Goal: Task Accomplishment & Management: Use online tool/utility

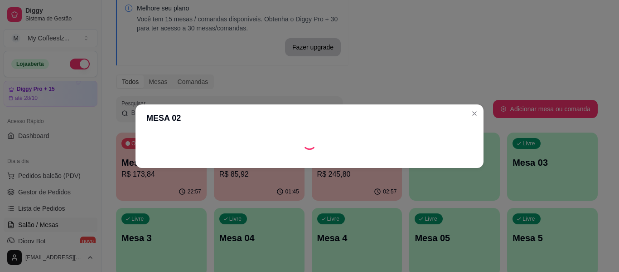
scroll to position [91, 0]
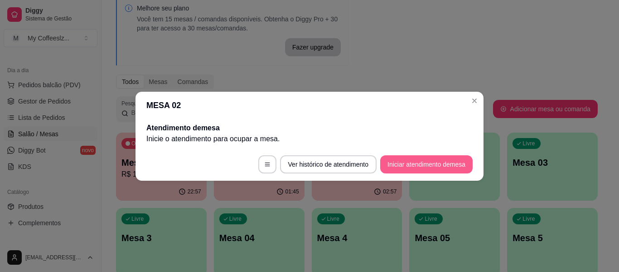
click at [404, 167] on button "Iniciar atendimento de mesa" at bounding box center [426, 164] width 93 height 18
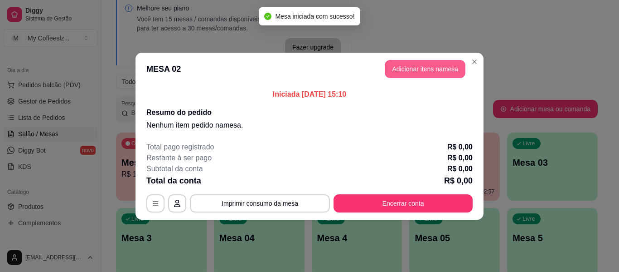
click at [401, 67] on button "Adicionar itens na mesa" at bounding box center [425, 69] width 81 height 18
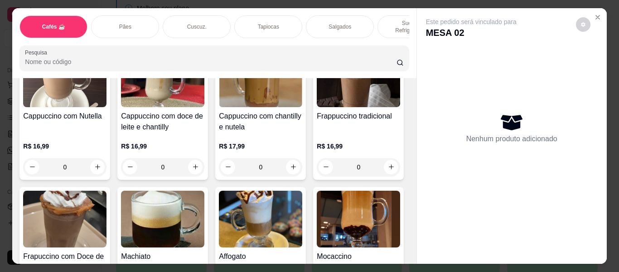
scroll to position [998, 0]
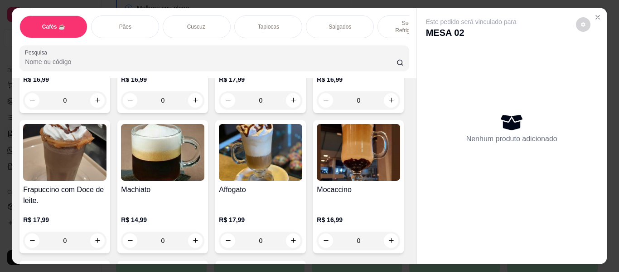
type input "1"
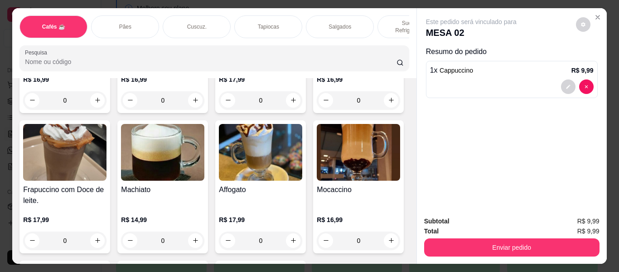
click at [269, 15] on div "Tapiocas" at bounding box center [268, 26] width 68 height 23
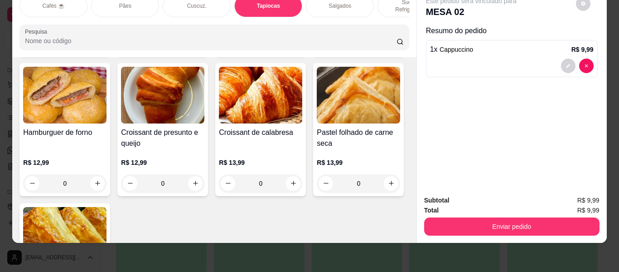
scroll to position [3110, 0]
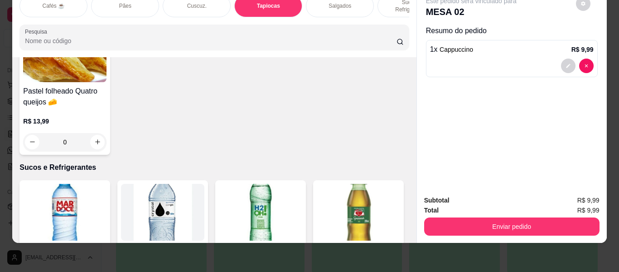
type input "1"
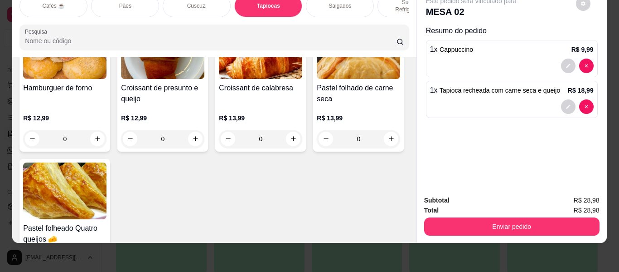
scroll to position [0, 0]
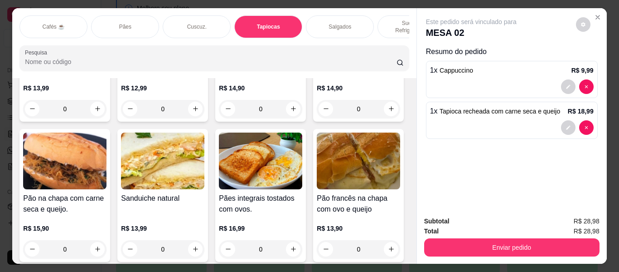
click at [390, 20] on p "Sucos e Refrigerantes" at bounding box center [411, 27] width 53 height 15
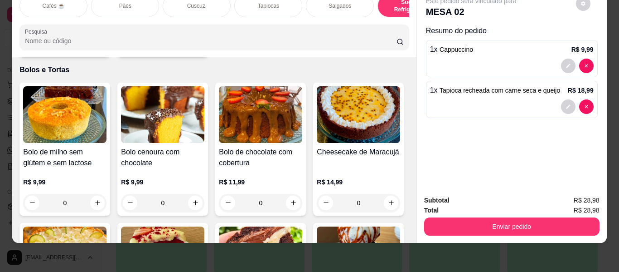
type input "1"
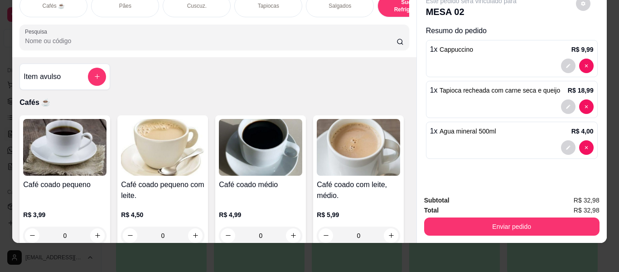
scroll to position [0, 0]
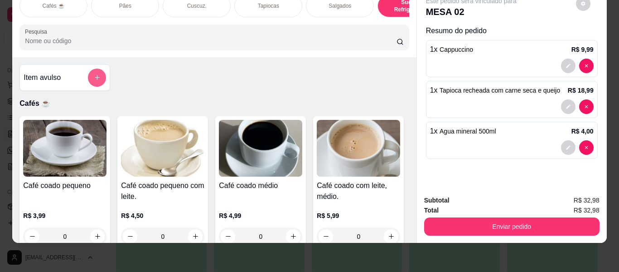
click at [96, 77] on icon "add-separate-item" at bounding box center [97, 77] width 7 height 7
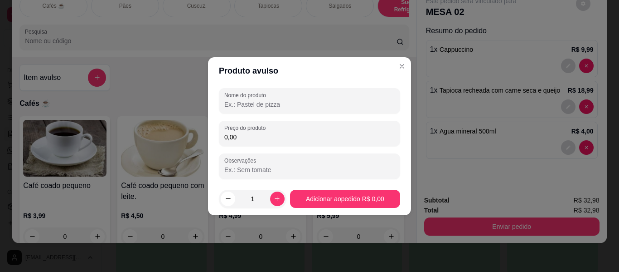
click at [247, 108] on input "Nome do produto" at bounding box center [309, 104] width 171 height 9
type input "FOLHEADO"
click at [251, 146] on div "Nome do produto FOLHEADO Preço do produto 0,00 Observações" at bounding box center [309, 133] width 181 height 91
click at [255, 137] on input "0,00" at bounding box center [309, 136] width 171 height 9
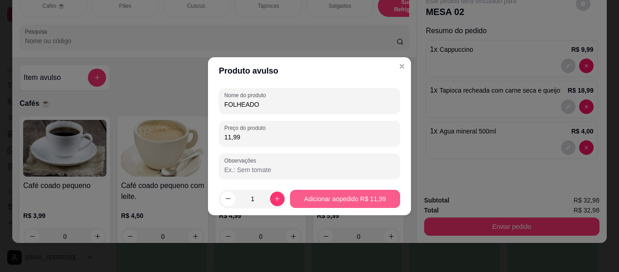
type input "11,99"
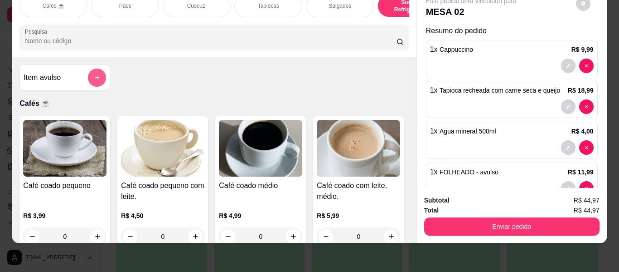
click at [94, 75] on icon "add-separate-item" at bounding box center [97, 77] width 7 height 7
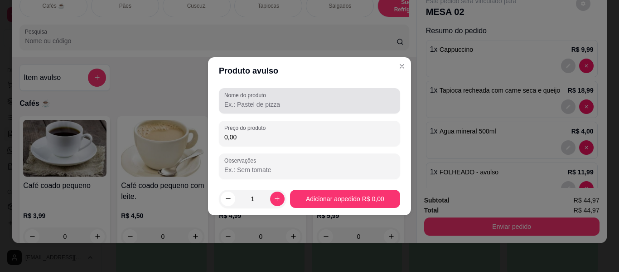
click at [243, 105] on input "Nome do produto" at bounding box center [309, 104] width 171 height 9
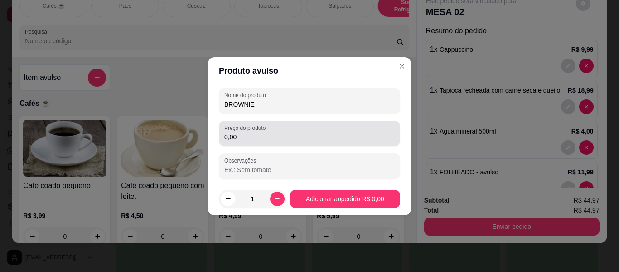
type input "BROWNIE"
click at [243, 136] on input "0,00" at bounding box center [309, 136] width 171 height 9
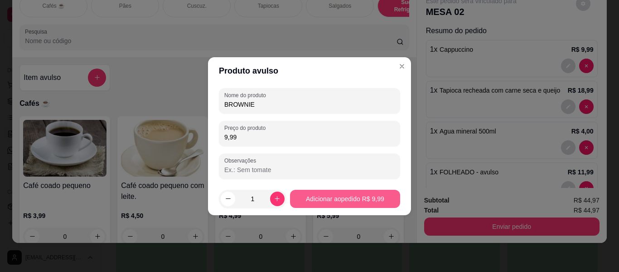
type input "9,99"
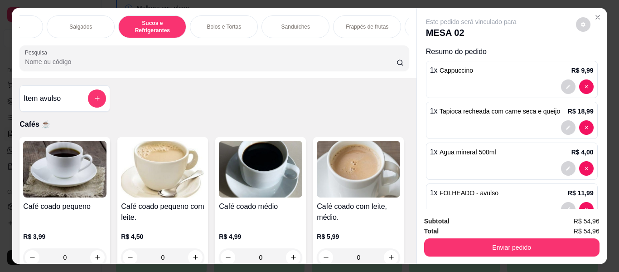
scroll to position [0, 414]
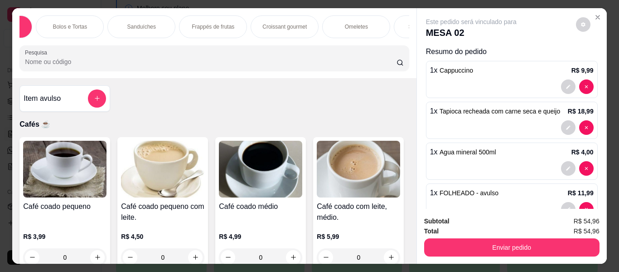
click at [80, 23] on p "Bolos e Tortas" at bounding box center [70, 26] width 34 height 7
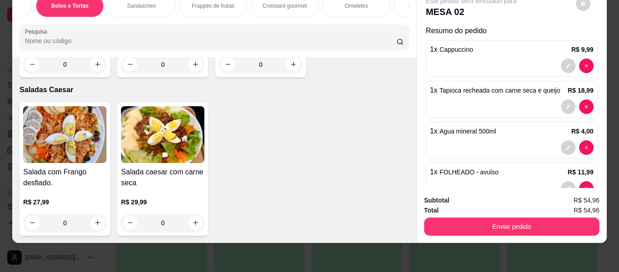
scroll to position [5494, 0]
type input "1"
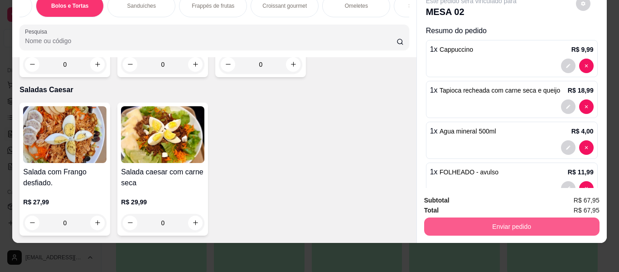
click at [483, 219] on button "Enviar pedido" at bounding box center [512, 226] width 176 height 18
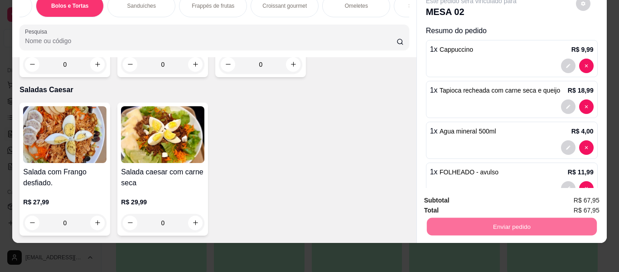
click at [581, 190] on button "Enviar pedido" at bounding box center [576, 196] width 51 height 17
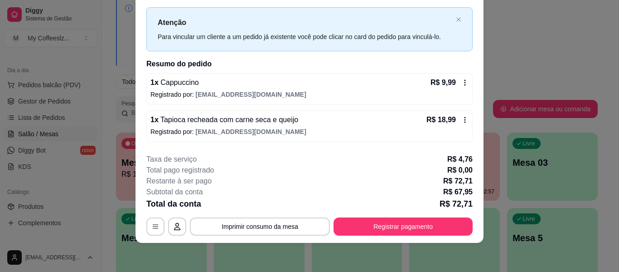
scroll to position [0, 0]
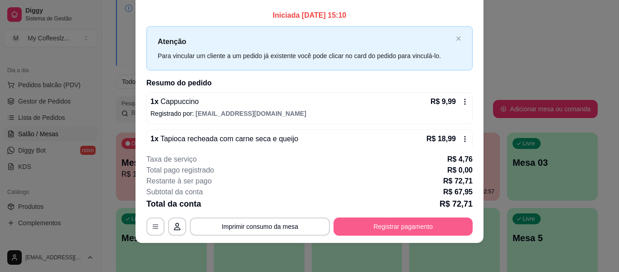
click at [379, 225] on button "Registrar pagamento" at bounding box center [403, 226] width 139 height 18
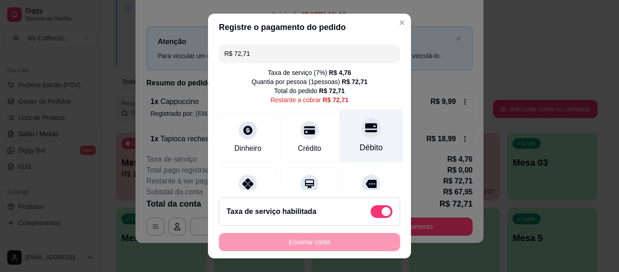
click at [365, 132] on div at bounding box center [371, 127] width 20 height 20
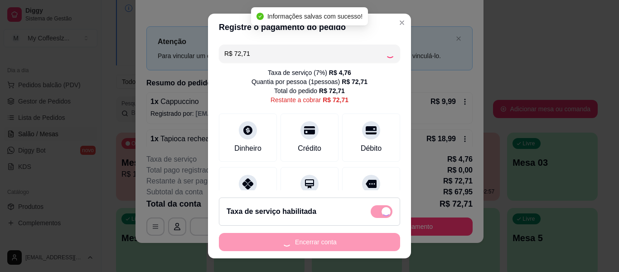
type input "R$ 0,00"
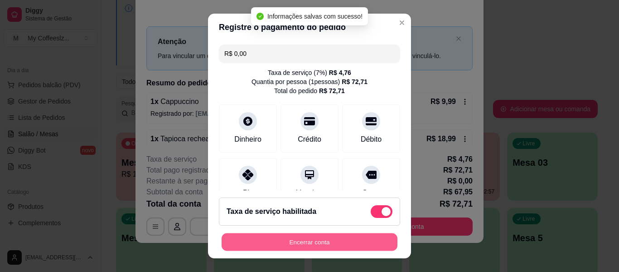
click at [309, 239] on button "Encerrar conta" at bounding box center [310, 242] width 176 height 18
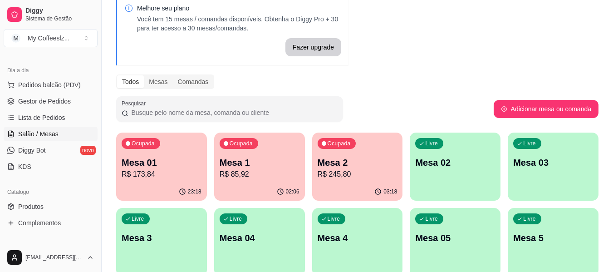
click at [448, 162] on p "Mesa 02" at bounding box center [455, 162] width 80 height 13
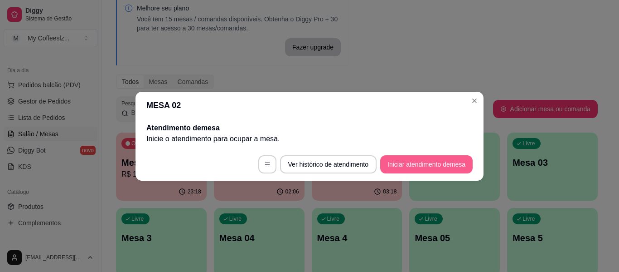
click at [427, 158] on button "Iniciar atendimento de mesa" at bounding box center [426, 164] width 93 height 18
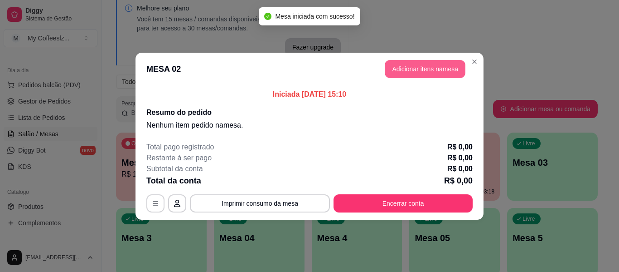
click at [406, 65] on button "Adicionar itens na mesa" at bounding box center [425, 69] width 81 height 18
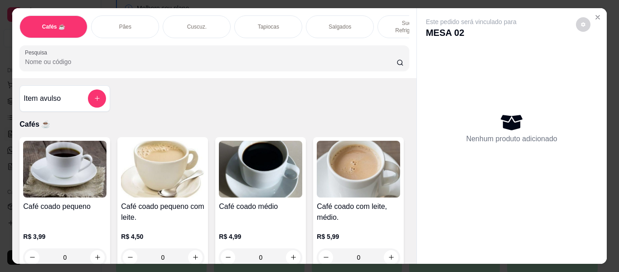
click at [242, 17] on div "Tapiocas" at bounding box center [268, 26] width 68 height 23
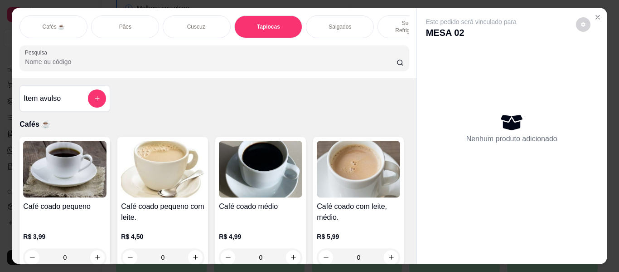
scroll to position [24, 0]
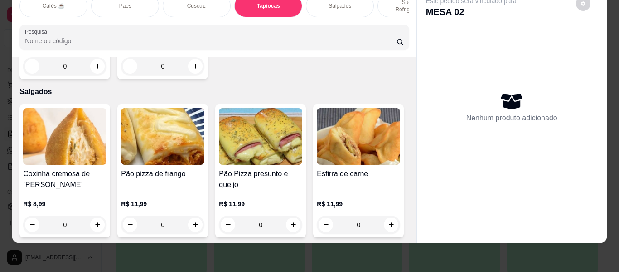
type input "2"
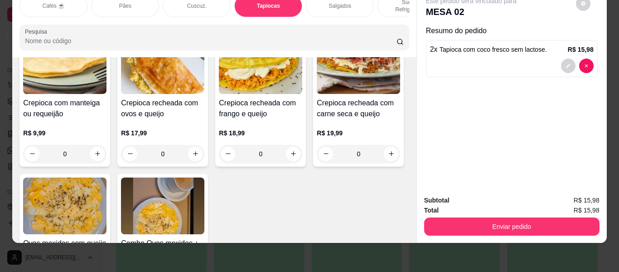
scroll to position [0, 0]
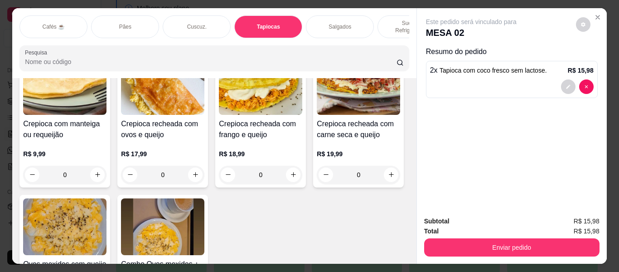
click at [126, 23] on p "Pães" at bounding box center [125, 26] width 12 height 7
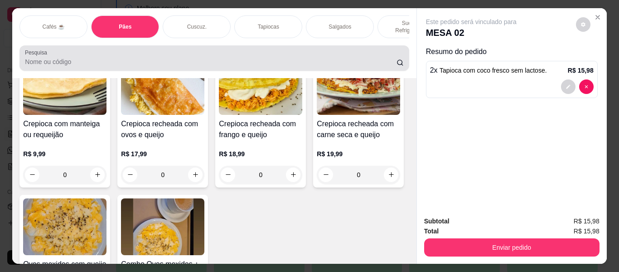
scroll to position [24, 0]
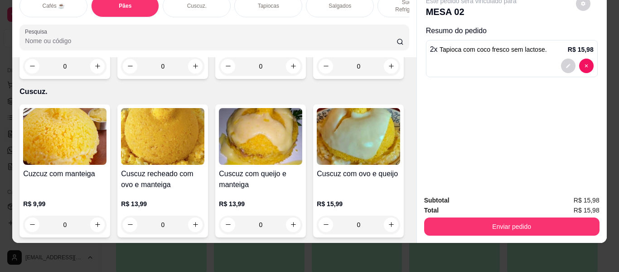
type input "1"
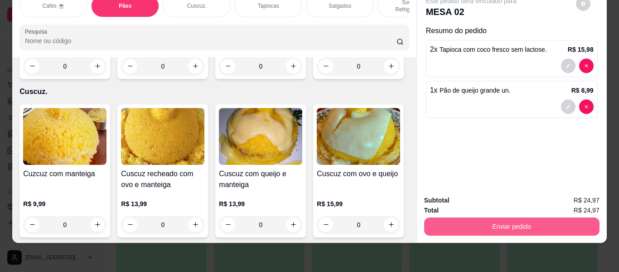
click at [500, 222] on button "Enviar pedido" at bounding box center [512, 226] width 176 height 18
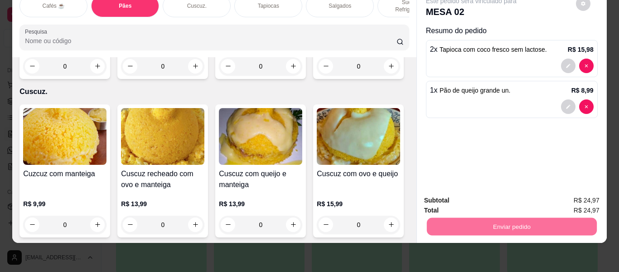
click at [570, 193] on button "Enviar pedido" at bounding box center [576, 196] width 51 height 17
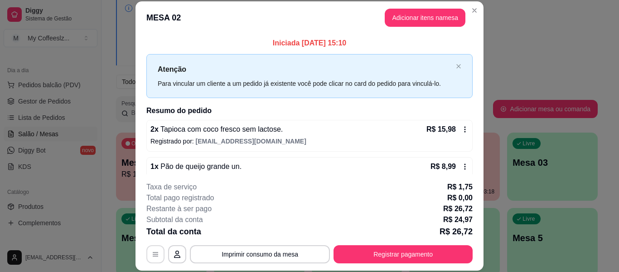
click at [150, 248] on button "button" at bounding box center [155, 254] width 18 height 18
click at [177, 255] on icon "button" at bounding box center [177, 253] width 7 height 7
click at [147, 250] on button "button" at bounding box center [156, 254] width 18 height 18
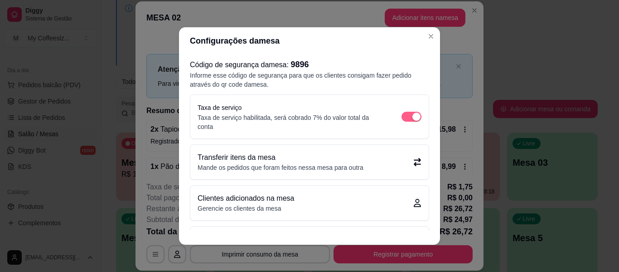
click at [402, 117] on span "button" at bounding box center [412, 117] width 20 height 10
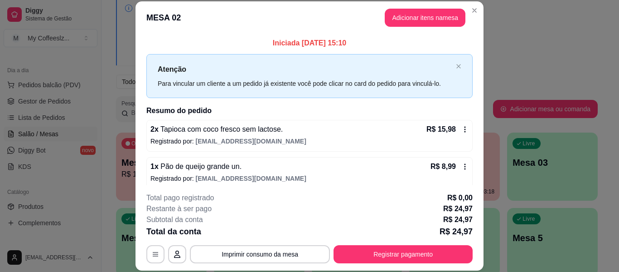
click at [403, 263] on footer "**********" at bounding box center [310, 227] width 348 height 85
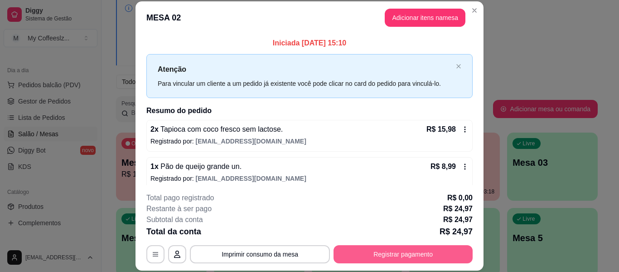
click at [361, 260] on button "Registrar pagamento" at bounding box center [403, 254] width 139 height 18
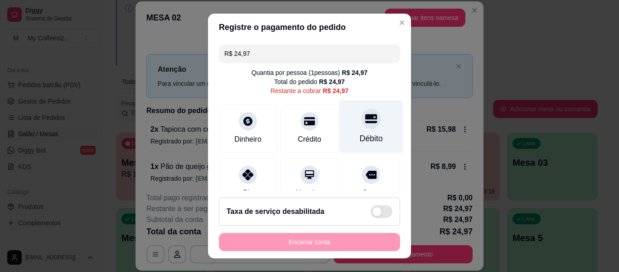
click at [366, 132] on div "Débito" at bounding box center [372, 126] width 64 height 53
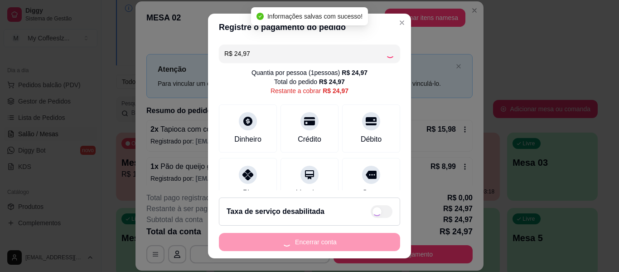
type input "R$ 0,00"
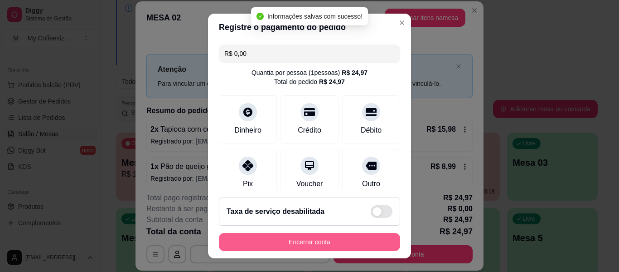
click at [310, 239] on button "Encerrar conta" at bounding box center [309, 242] width 181 height 18
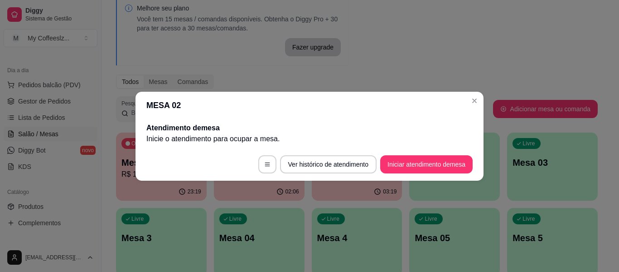
click at [312, 99] on header "MESA 02" at bounding box center [310, 105] width 348 height 27
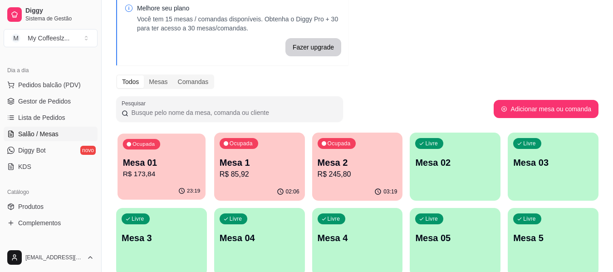
click at [154, 185] on div "23:19" at bounding box center [161, 190] width 88 height 17
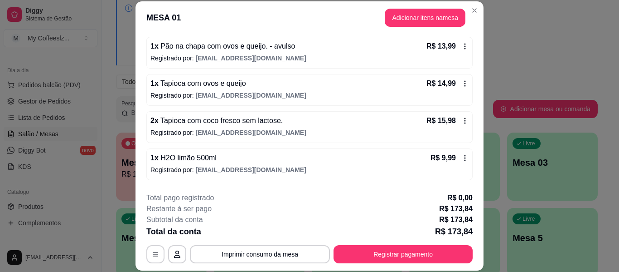
scroll to position [491, 0]
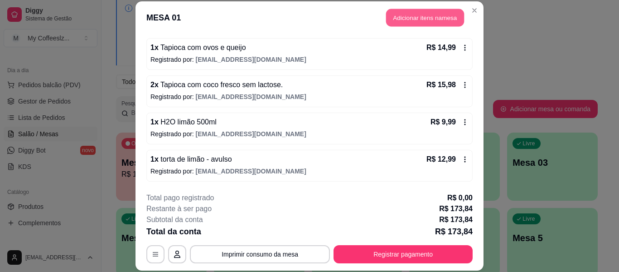
click at [414, 18] on button "Adicionar itens na mesa" at bounding box center [425, 18] width 78 height 18
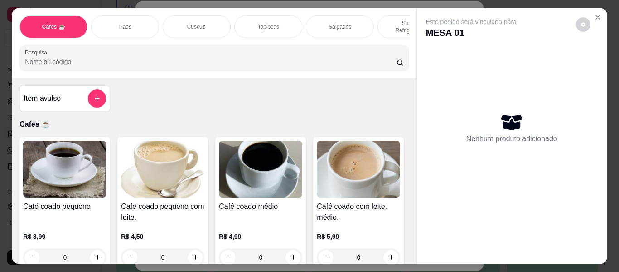
click at [280, 17] on div "Tapiocas" at bounding box center [268, 26] width 68 height 23
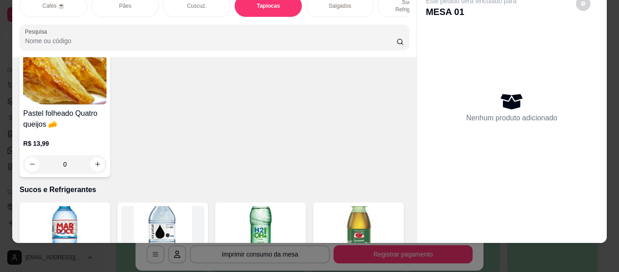
scroll to position [3019, 0]
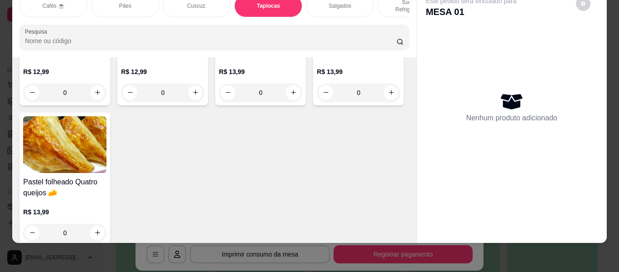
type input "1"
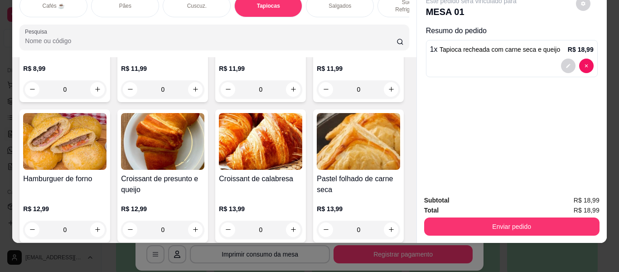
scroll to position [0, 0]
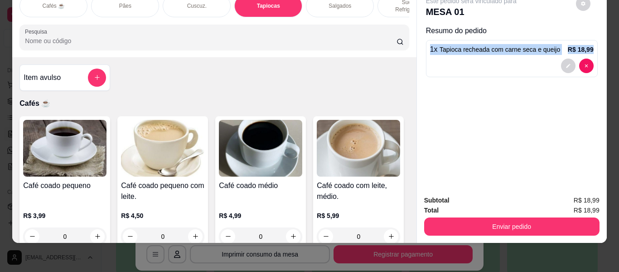
click at [426, 40] on div "1 x Tapioca recheada com carne seca e queijo R$ 18,99" at bounding box center [512, 58] width 172 height 37
click at [94, 74] on icon "add-separate-item" at bounding box center [97, 77] width 7 height 7
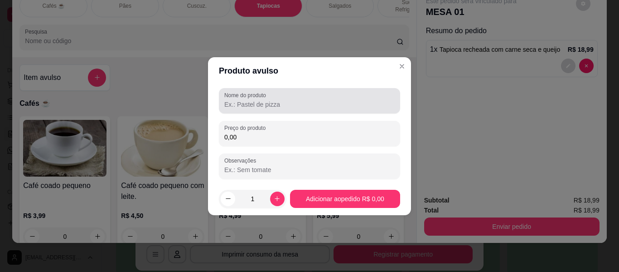
click at [249, 103] on input "Nome do produto" at bounding box center [309, 104] width 171 height 9
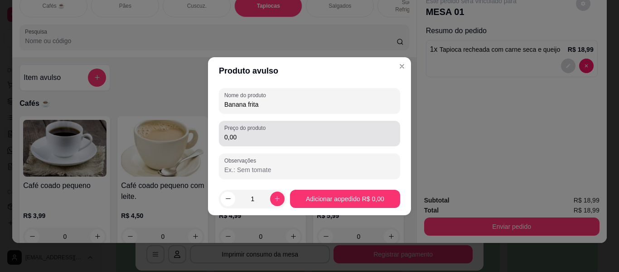
type input "Banana frita"
click at [250, 139] on input "0,00" at bounding box center [309, 136] width 171 height 9
click at [275, 128] on div "3,99" at bounding box center [309, 133] width 171 height 18
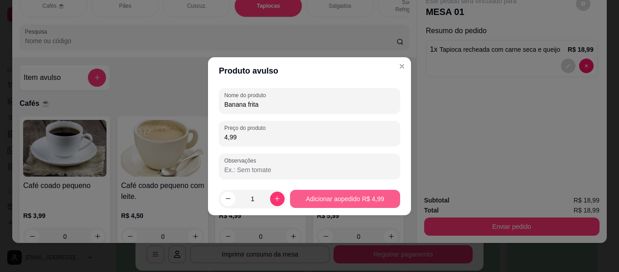
type input "4,99"
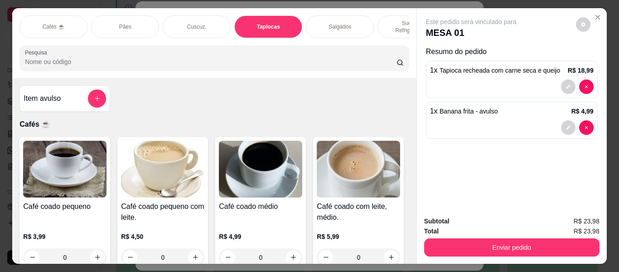
click at [385, 20] on p "Sucos e Refrigerantes" at bounding box center [411, 27] width 53 height 15
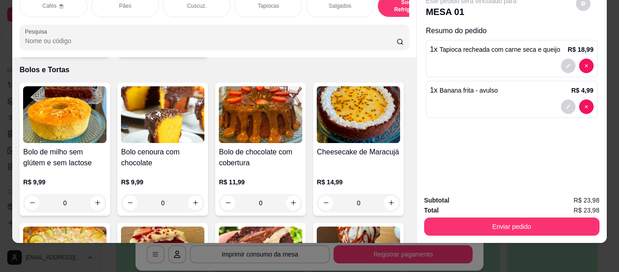
type input "1"
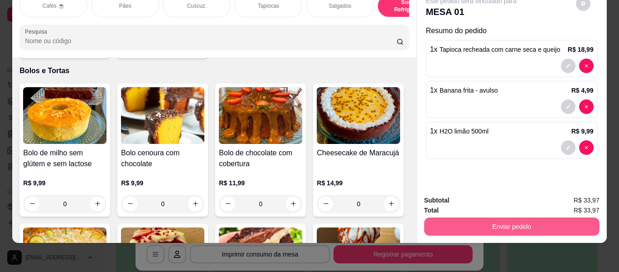
click at [488, 218] on button "Enviar pedido" at bounding box center [512, 226] width 176 height 18
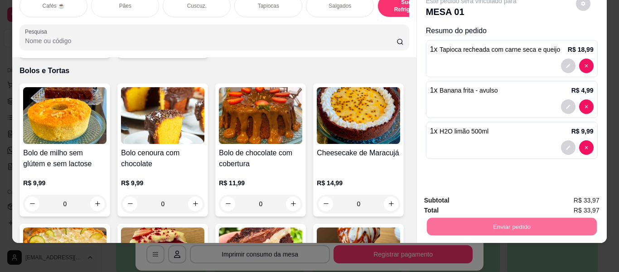
click at [569, 198] on button "Enviar pedido" at bounding box center [576, 197] width 51 height 17
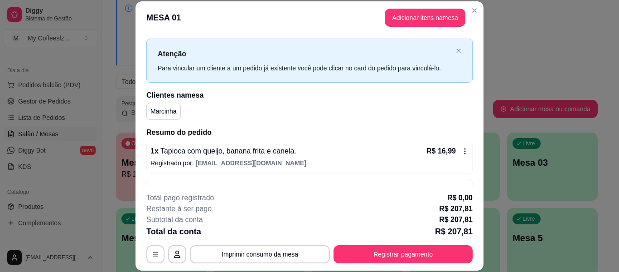
scroll to position [13, 0]
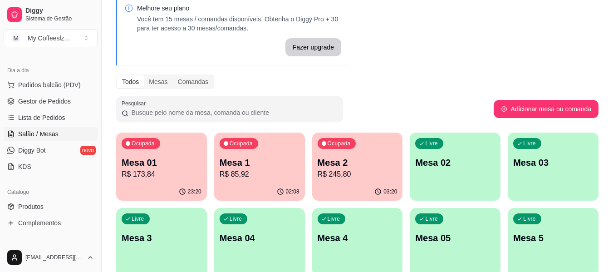
click at [267, 166] on p "Mesa 1" at bounding box center [259, 162] width 80 height 13
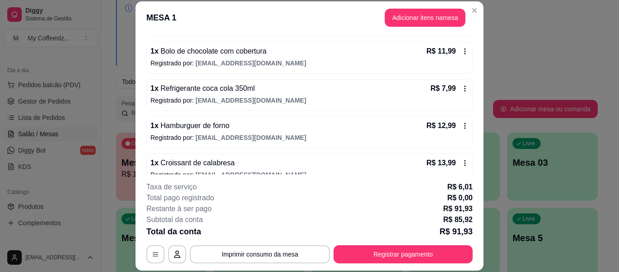
scroll to position [278, 0]
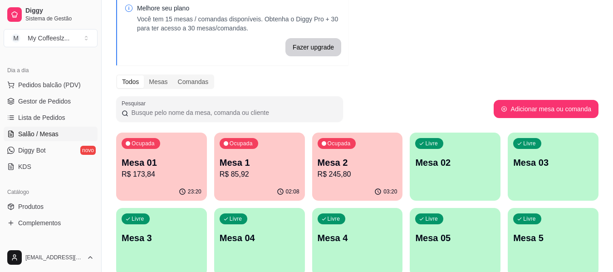
click at [264, 186] on div "02:08" at bounding box center [259, 192] width 91 height 18
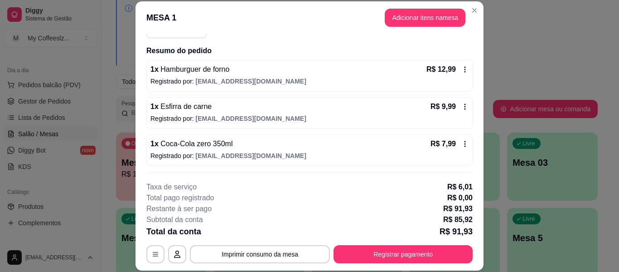
scroll to position [0, 0]
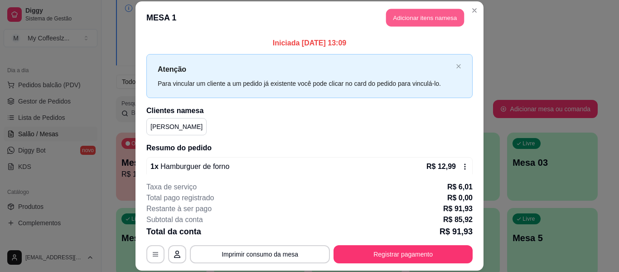
click at [410, 15] on button "Adicionar itens na mesa" at bounding box center [425, 18] width 78 height 18
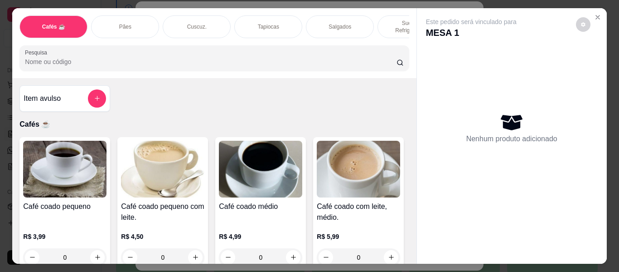
click at [346, 23] on p "Salgados" at bounding box center [340, 26] width 23 height 7
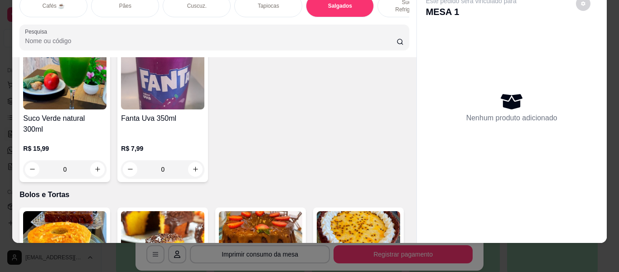
scroll to position [3923, 0]
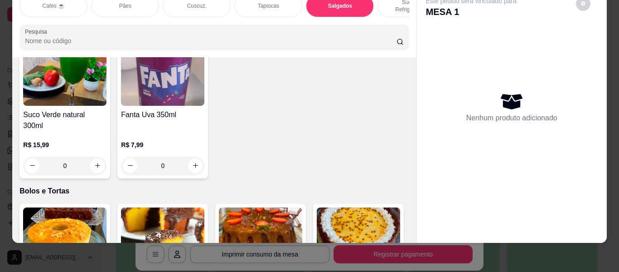
type input "1"
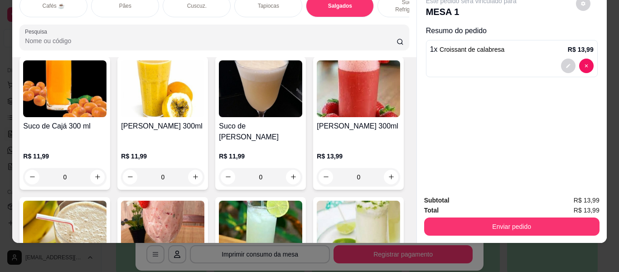
scroll to position [3606, 0]
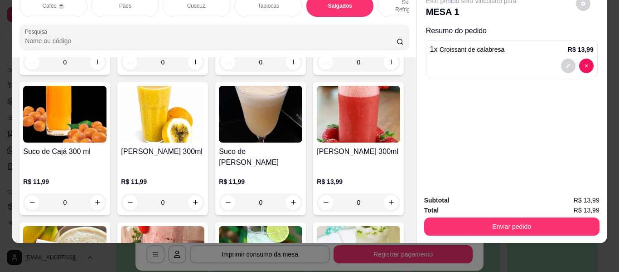
type input "1"
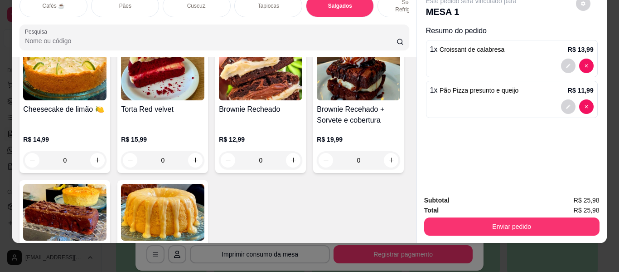
scroll to position [4241, 0]
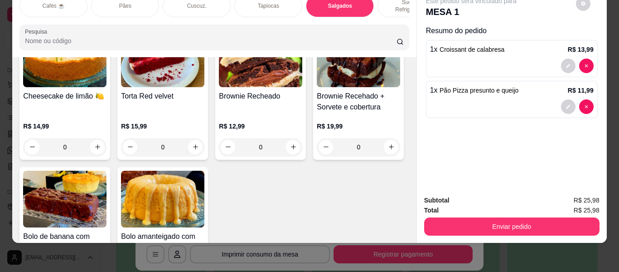
type input "1"
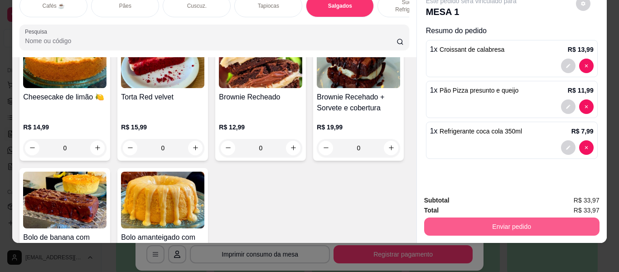
click at [503, 221] on button "Enviar pedido" at bounding box center [512, 226] width 176 height 18
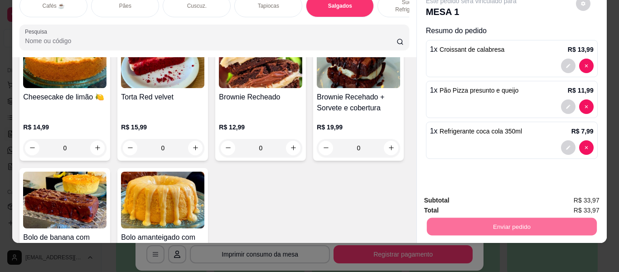
click at [566, 195] on button "Enviar pedido" at bounding box center [576, 197] width 51 height 17
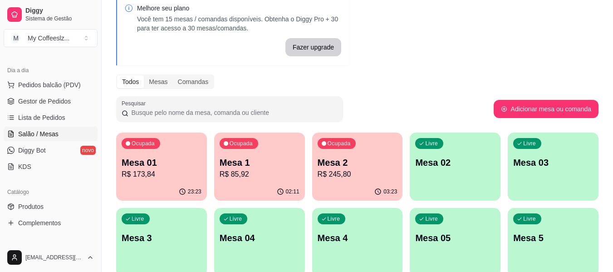
click at [253, 182] on div "Ocupada Mesa 1 R$ 85,92" at bounding box center [259, 157] width 91 height 50
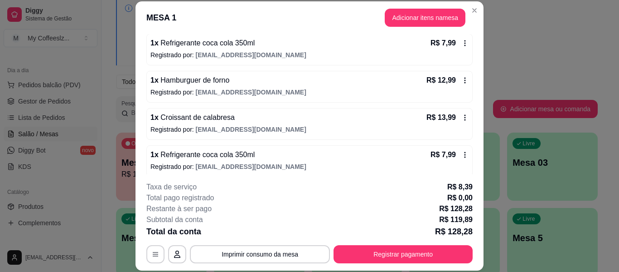
scroll to position [390, 0]
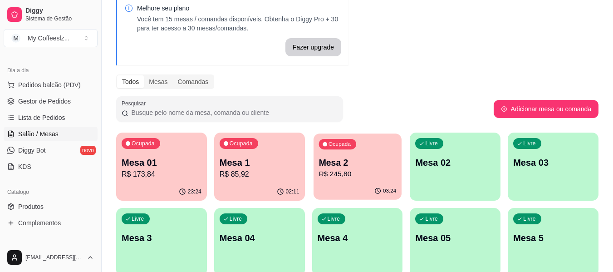
click at [346, 175] on p "R$ 245,80" at bounding box center [357, 174] width 78 height 10
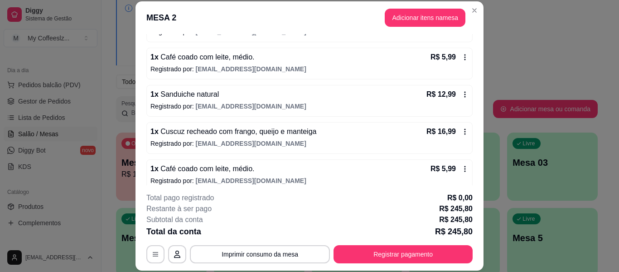
scroll to position [578, 0]
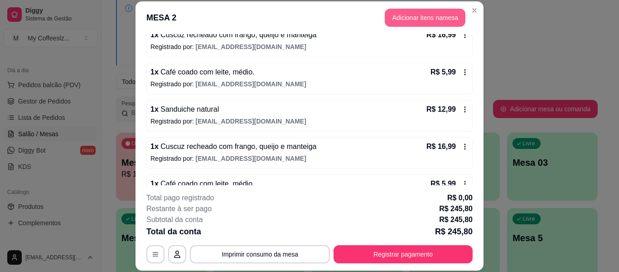
click at [386, 13] on button "Adicionar itens na mesa" at bounding box center [425, 18] width 81 height 18
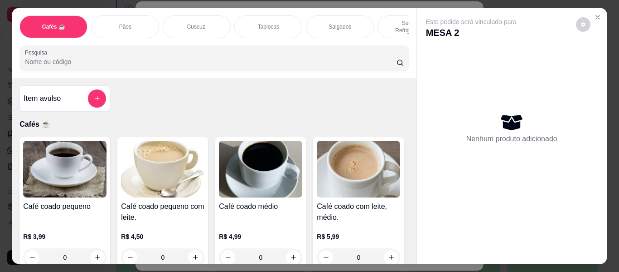
click at [268, 23] on p "Tapiocas" at bounding box center [268, 26] width 21 height 7
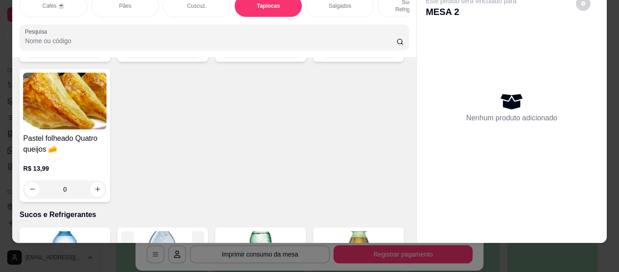
scroll to position [3110, 0]
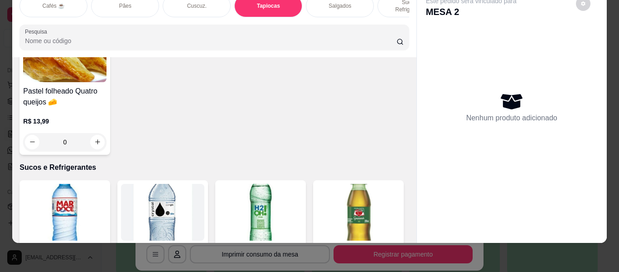
type input "1"
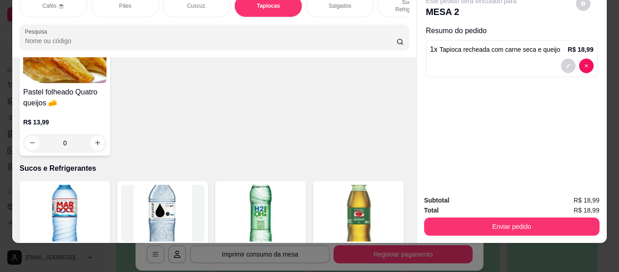
scroll to position [0, 0]
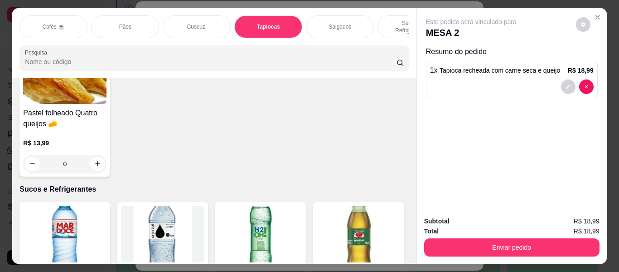
click at [47, 15] on div "Cafés ☕" at bounding box center [54, 26] width 68 height 23
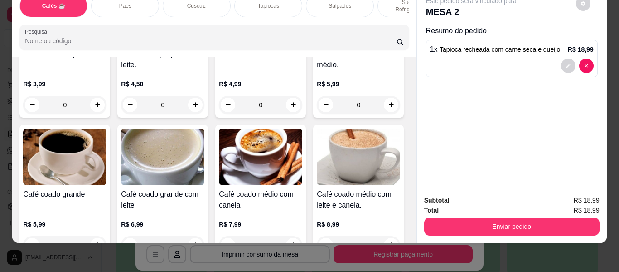
scroll to position [177, 0]
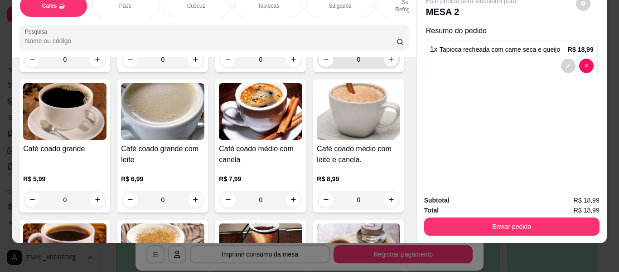
click at [388, 63] on icon "increase-product-quantity" at bounding box center [391, 59] width 7 height 7
type input "1"
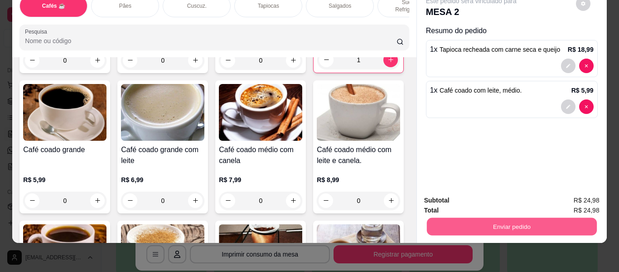
click at [440, 218] on button "Enviar pedido" at bounding box center [512, 227] width 170 height 18
click at [565, 191] on button "Enviar pedido" at bounding box center [576, 196] width 51 height 17
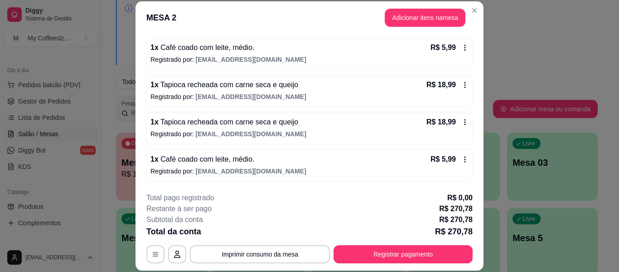
scroll to position [28, 0]
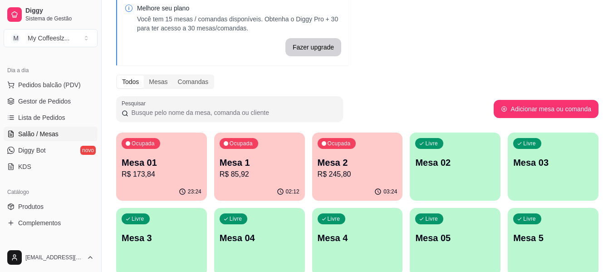
click at [165, 183] on div "23:24" at bounding box center [161, 192] width 91 height 18
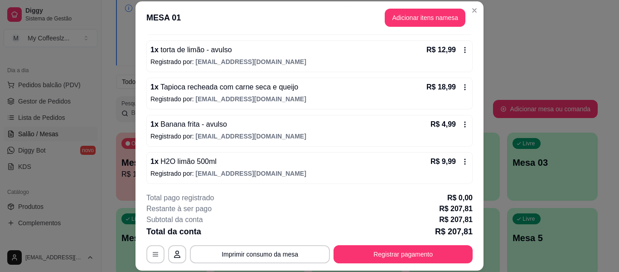
scroll to position [602, 0]
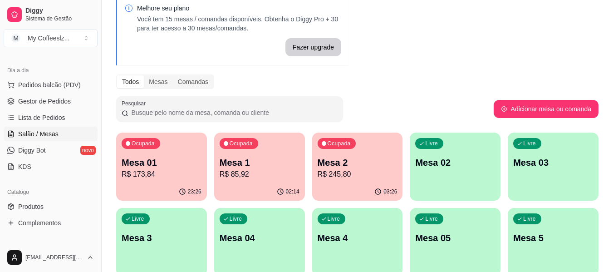
click at [252, 176] on p "R$ 85,92" at bounding box center [259, 174] width 80 height 11
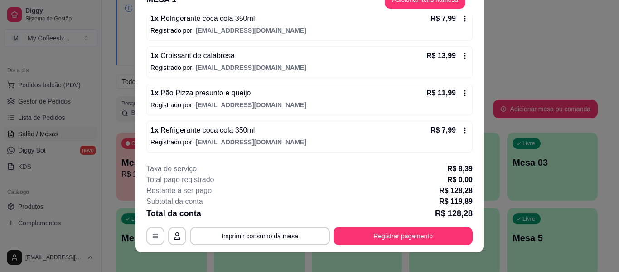
scroll to position [28, 0]
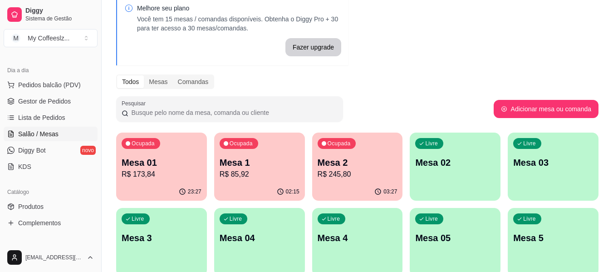
click at [371, 178] on p "R$ 245,80" at bounding box center [357, 174] width 80 height 11
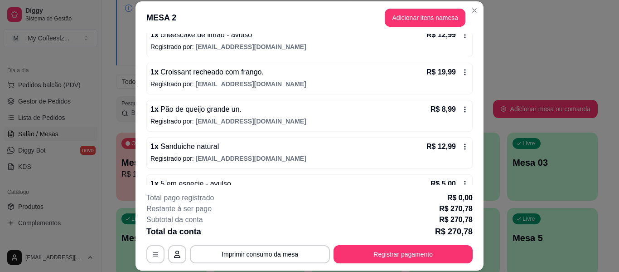
scroll to position [635, 0]
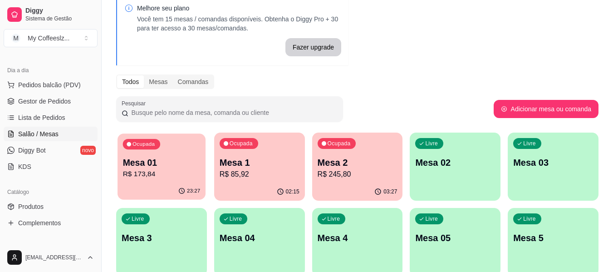
click at [132, 168] on p "Mesa 01" at bounding box center [162, 162] width 78 height 12
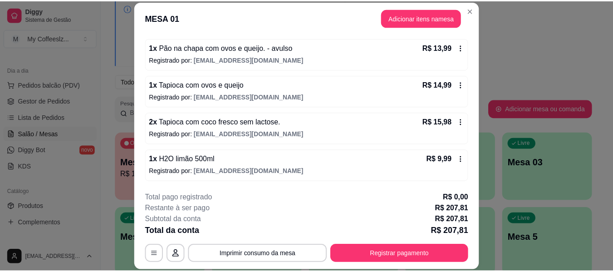
scroll to position [602, 0]
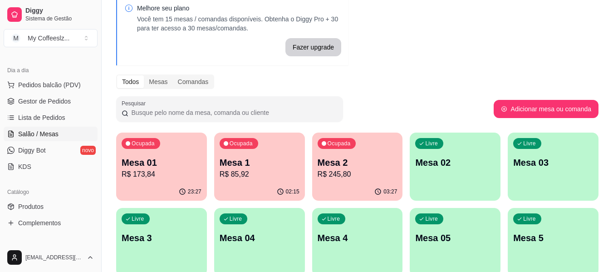
click at [473, 68] on div "Melhore seu plano Você tem 15 mesas / comandas disponíveis. Obtenha o Diggy Pro…" at bounding box center [357, 213] width 511 height 448
drag, startPoint x: 400, startPoint y: 90, endPoint x: 400, endPoint y: 107, distance: 16.3
click at [400, 90] on div "Melhore seu plano Você tem 15 mesas / comandas disponíveis. Obtenha o Diggy Pro…" at bounding box center [357, 213] width 511 height 448
click at [315, 79] on div "Todos Mesas Comandas" at bounding box center [357, 81] width 482 height 15
click at [257, 76] on div "Todos Mesas Comandas" at bounding box center [357, 81] width 482 height 15
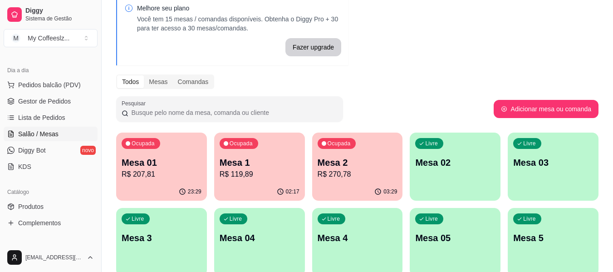
click at [243, 79] on div "Todos Mesas Comandas" at bounding box center [357, 81] width 482 height 15
